Goal: Navigation & Orientation: Understand site structure

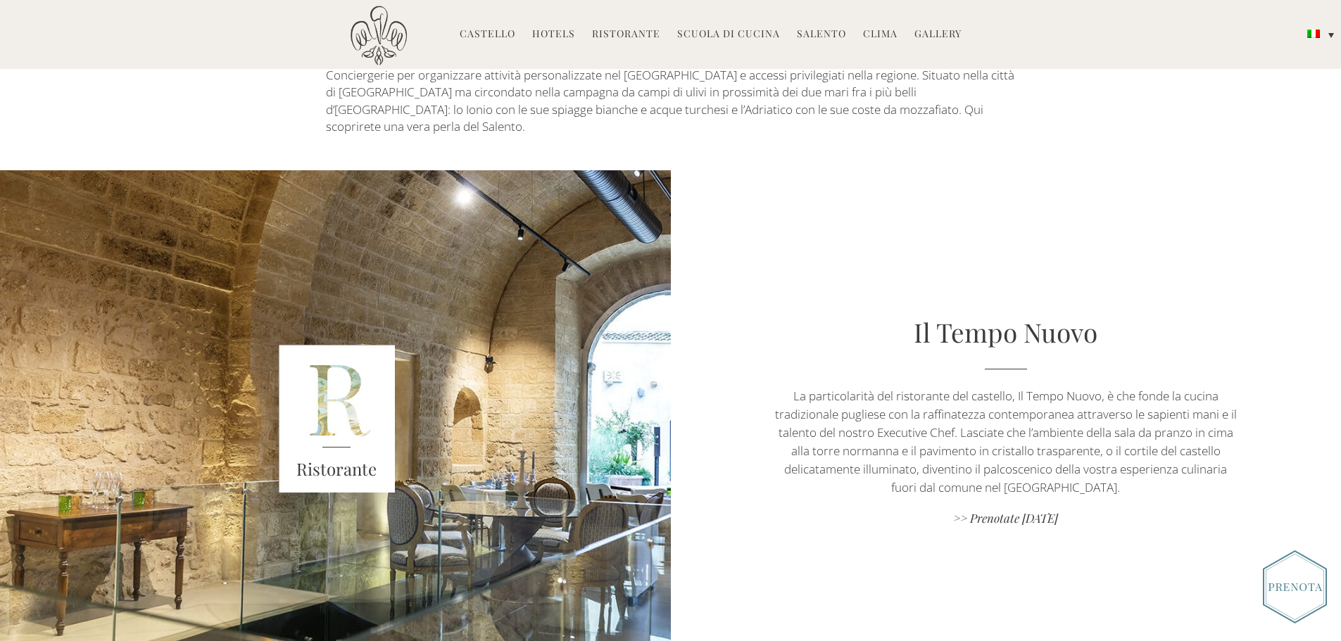
scroll to position [560, 0]
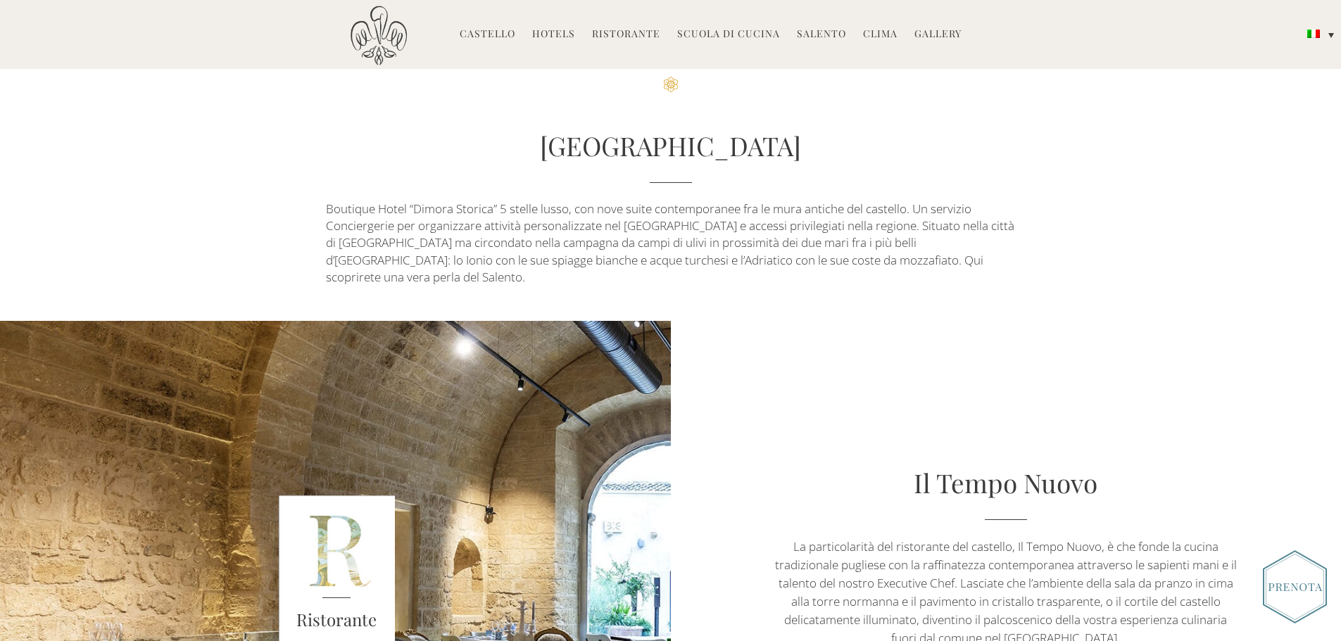
click at [564, 27] on link "Hotels" at bounding box center [553, 35] width 43 height 16
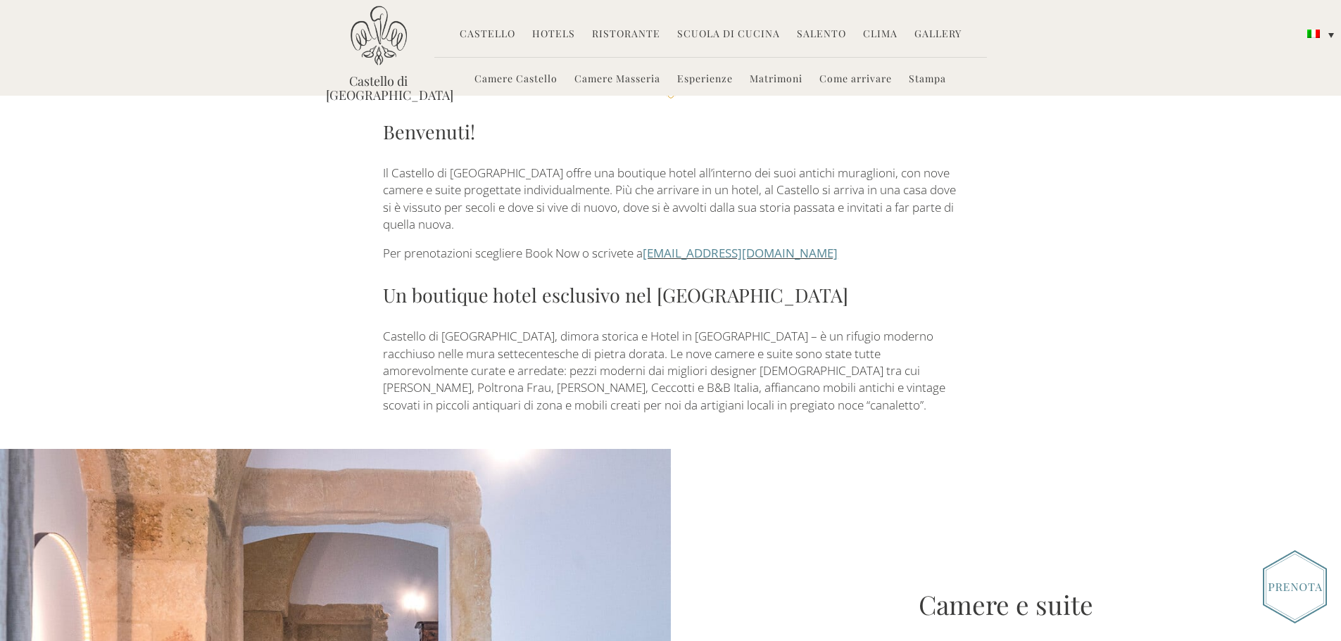
scroll to position [352, 0]
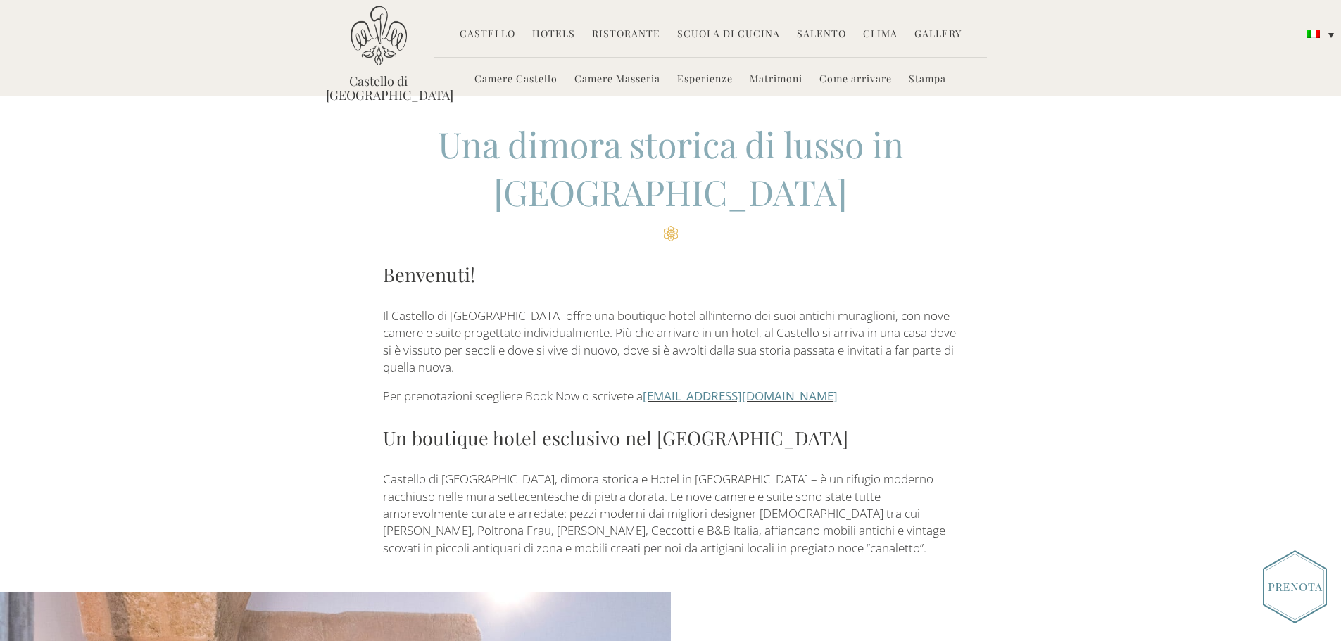
click at [719, 37] on link "Scuola di Cucina" at bounding box center [728, 35] width 103 height 16
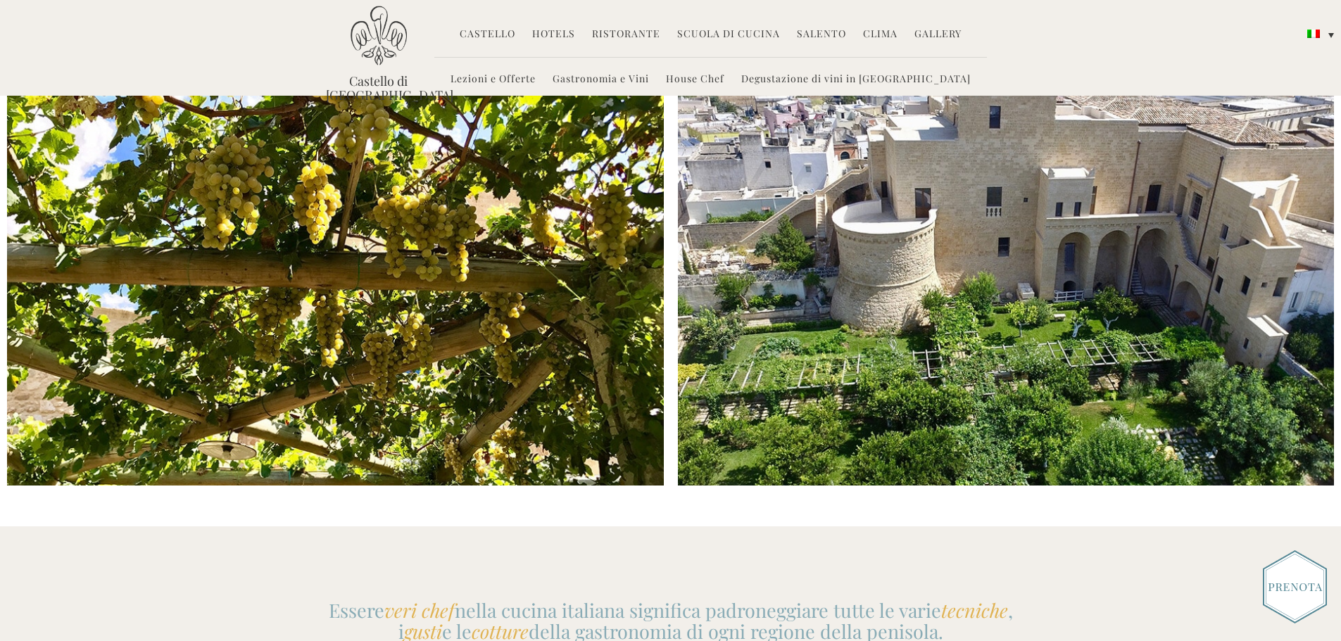
scroll to position [2580, 0]
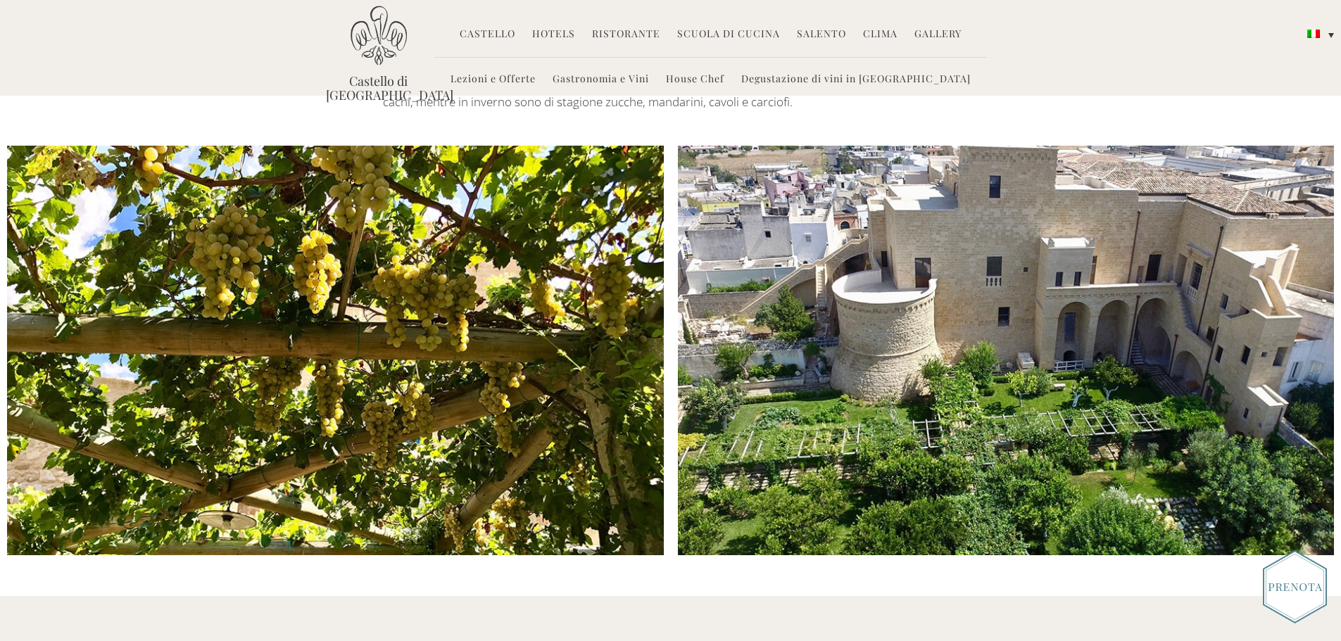
click at [503, 30] on link "Castello" at bounding box center [488, 35] width 56 height 16
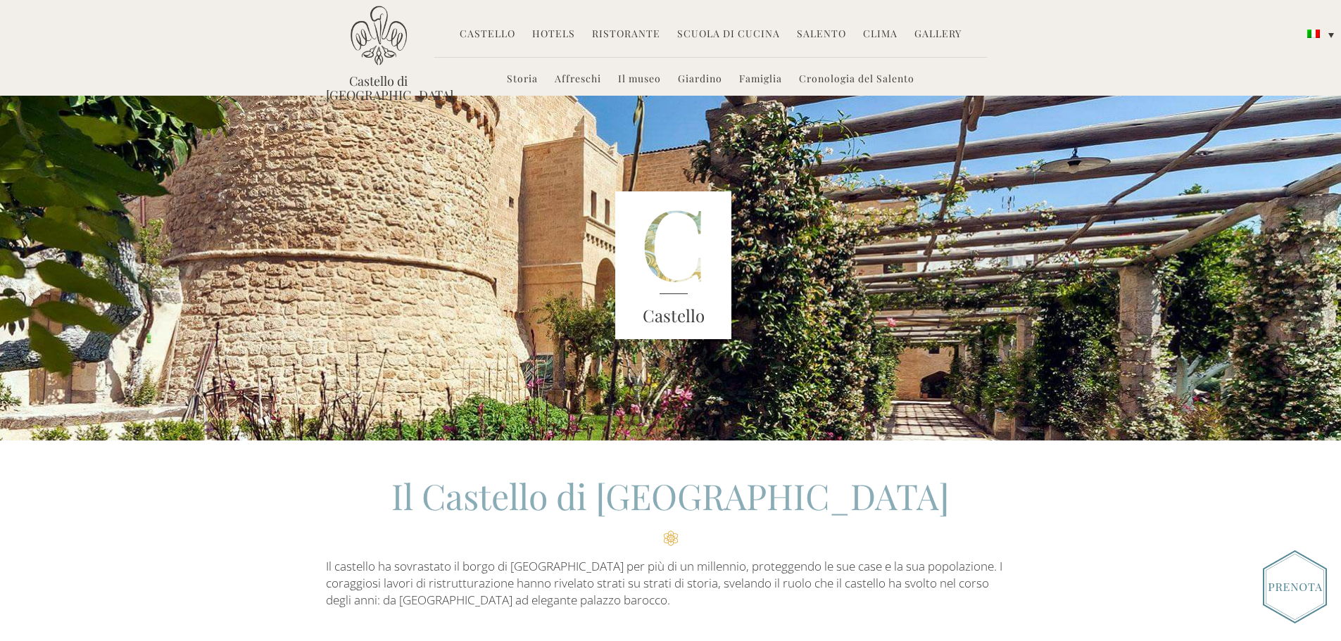
click at [623, 37] on link "Ristorante" at bounding box center [626, 35] width 68 height 16
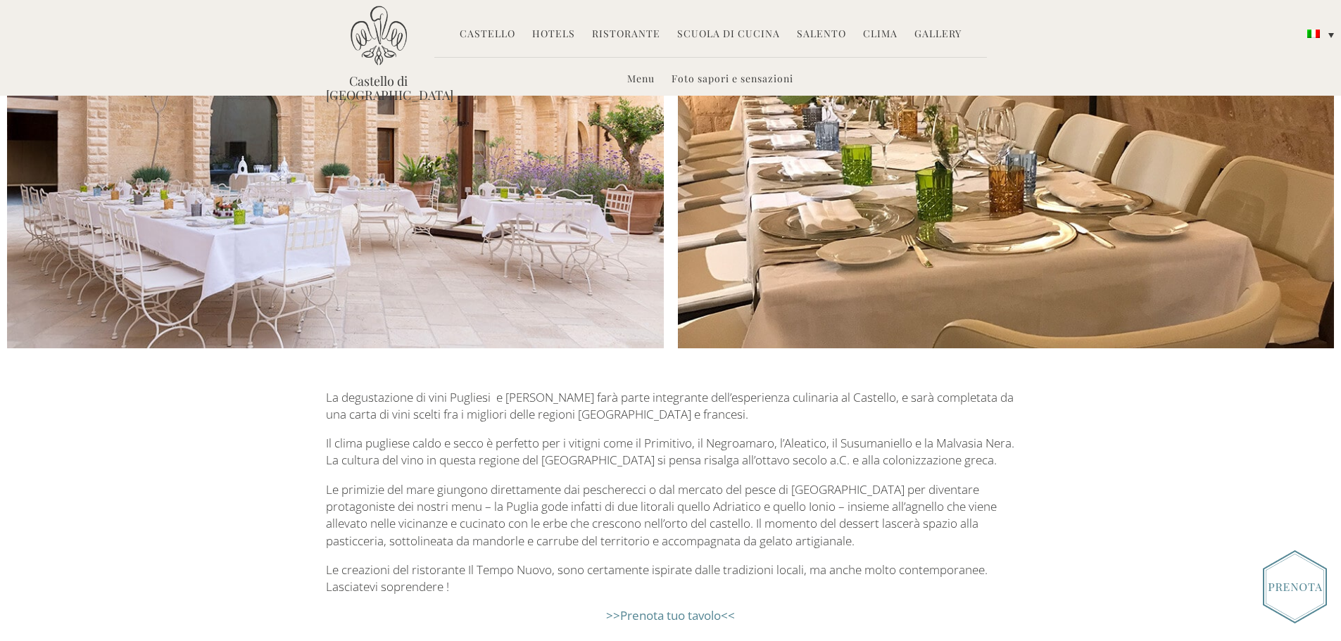
scroll to position [1197, 0]
